Goal: Use online tool/utility: Utilize a website feature to perform a specific function

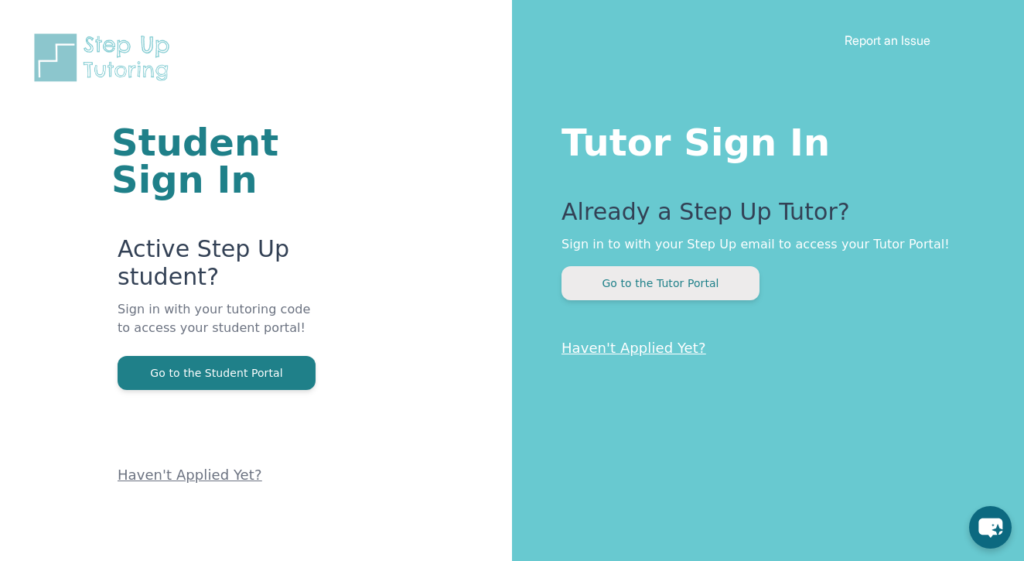
click at [680, 291] on button "Go to the Tutor Portal" at bounding box center [660, 283] width 198 height 34
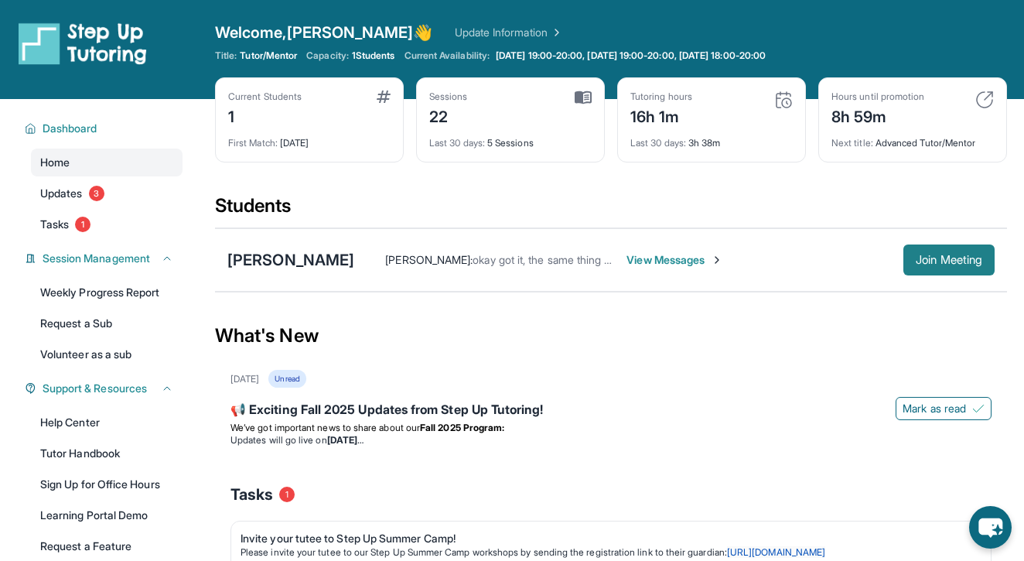
click at [928, 255] on span "Join Meeting" at bounding box center [948, 259] width 66 height 9
click at [919, 274] on button "Join Meeting" at bounding box center [948, 259] width 91 height 31
click at [943, 271] on button "Join Meeting" at bounding box center [948, 259] width 91 height 31
